Goal: Information Seeking & Learning: Compare options

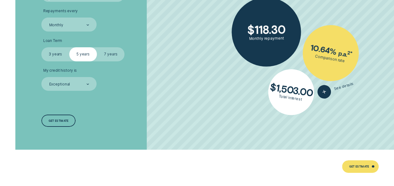
scroll to position [972, 0]
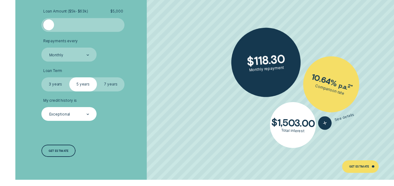
click at [66, 112] on div "Exceptional" at bounding box center [59, 114] width 21 height 5
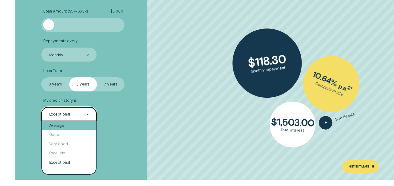
click at [69, 123] on div "Average" at bounding box center [69, 125] width 54 height 9
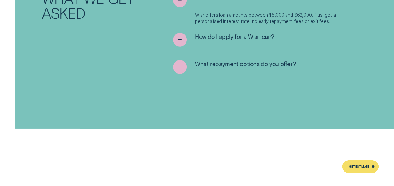
scroll to position [2163, 0]
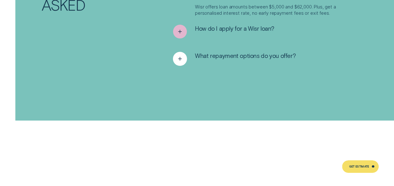
click at [176, 54] on div "See more" at bounding box center [180, 59] width 14 height 14
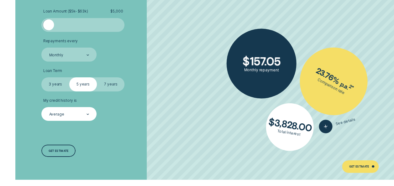
scroll to position [941, 0]
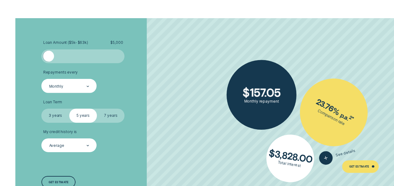
click at [76, 86] on div "Monthly" at bounding box center [69, 86] width 41 height 5
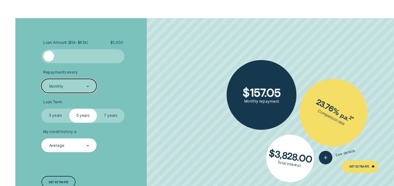
click at [54, 115] on label "3 years" at bounding box center [55, 116] width 28 height 14
click at [41, 109] on input "3 years" at bounding box center [41, 109] width 0 height 0
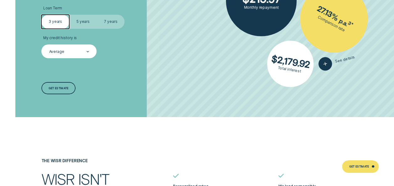
scroll to position [1003, 0]
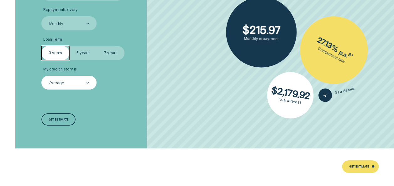
click at [86, 50] on label "5 years" at bounding box center [83, 53] width 28 height 14
click at [69, 46] on input "5 years" at bounding box center [69, 46] width 0 height 0
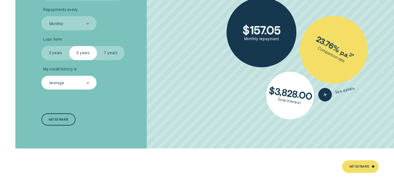
click at [61, 50] on label "3 years" at bounding box center [55, 53] width 28 height 14
click at [41, 46] on input "3 years" at bounding box center [41, 46] width 0 height 0
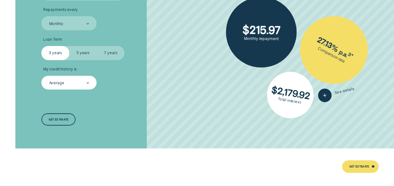
click at [80, 52] on label "5 years" at bounding box center [83, 53] width 28 height 14
click at [69, 46] on input "5 years" at bounding box center [69, 46] width 0 height 0
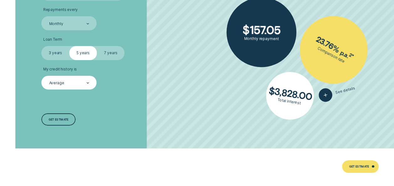
click at [59, 53] on label "3 years" at bounding box center [55, 53] width 28 height 14
click at [41, 46] on input "3 years" at bounding box center [41, 46] width 0 height 0
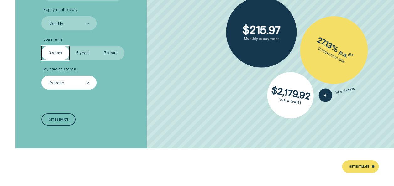
click at [79, 53] on label "5 years" at bounding box center [83, 53] width 28 height 14
click at [69, 46] on input "5 years" at bounding box center [69, 46] width 0 height 0
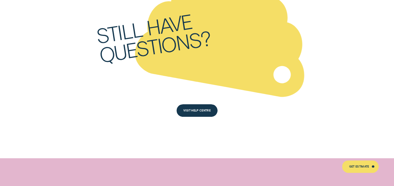
scroll to position [2230, 0]
